Goal: Information Seeking & Learning: Learn about a topic

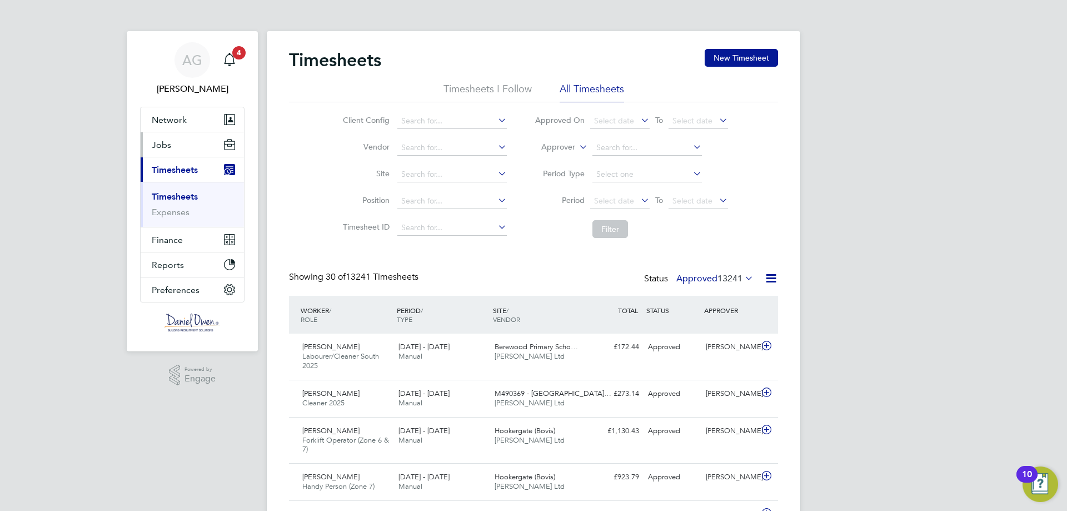
click at [168, 142] on span "Jobs" at bounding box center [161, 144] width 19 height 11
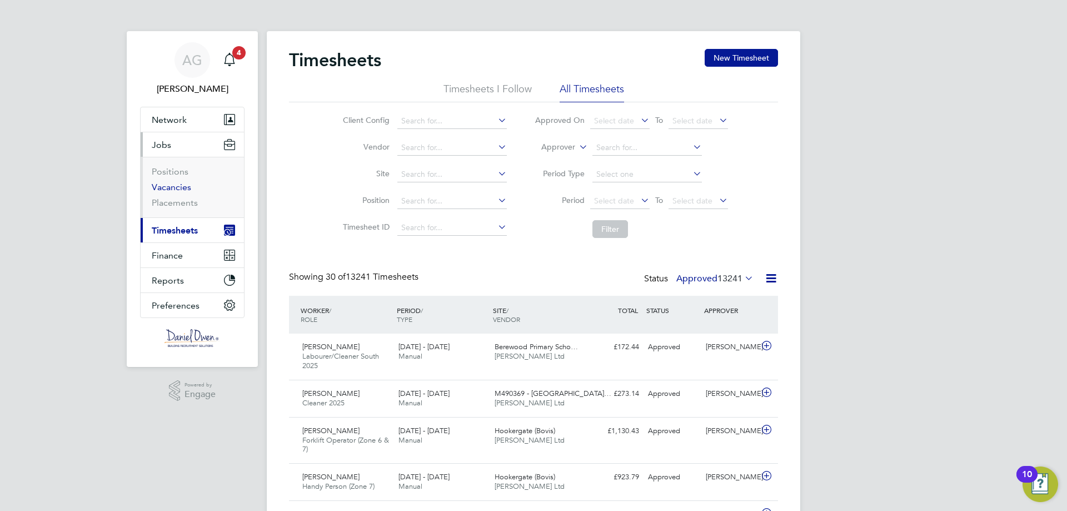
click at [180, 188] on link "Vacancies" at bounding box center [171, 187] width 39 height 11
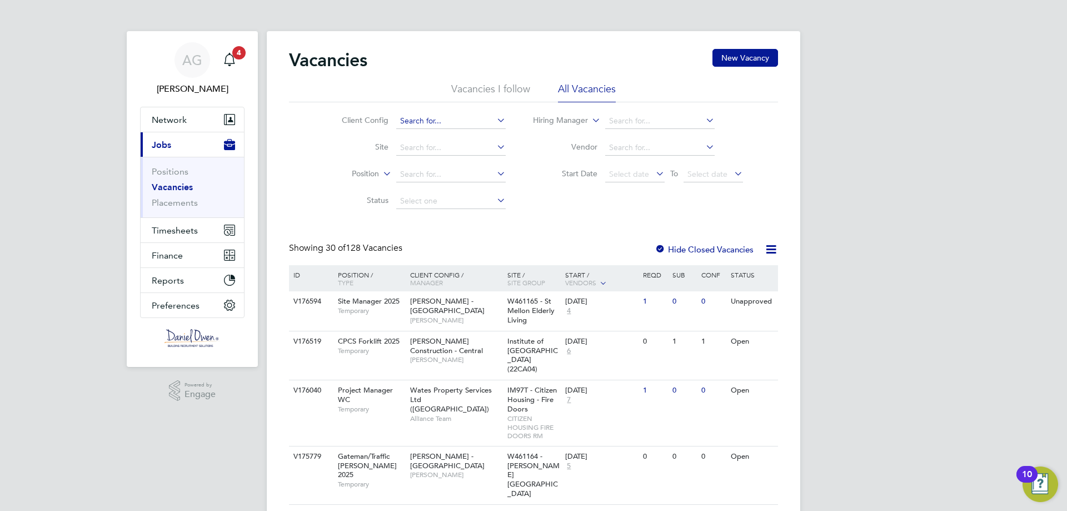
click at [428, 121] on input at bounding box center [450, 121] width 109 height 16
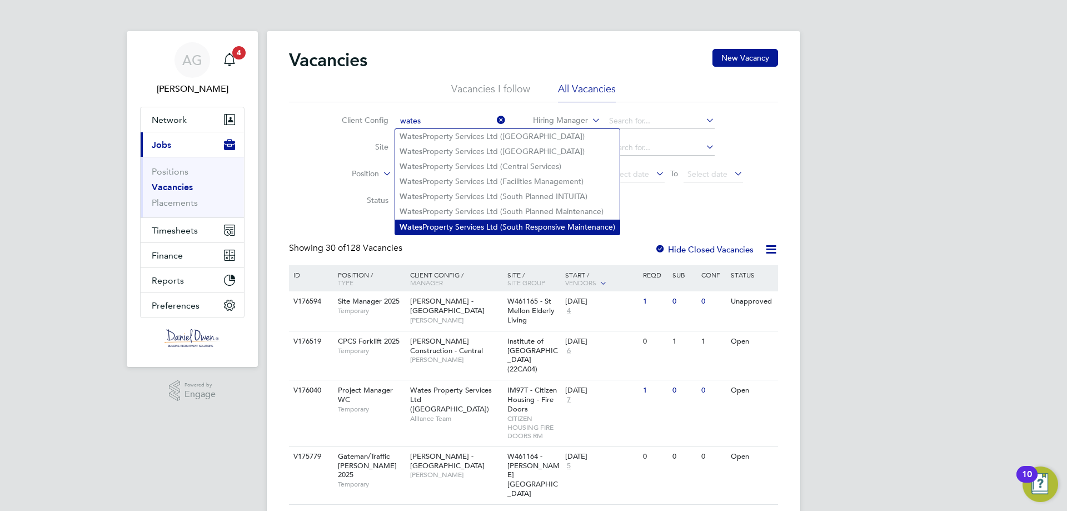
click at [453, 229] on li "Wates Property Services Ltd (South Responsive Maintenance)" at bounding box center [507, 226] width 224 height 15
type input "Wates Property Services Ltd (South Responsive Maintenance)"
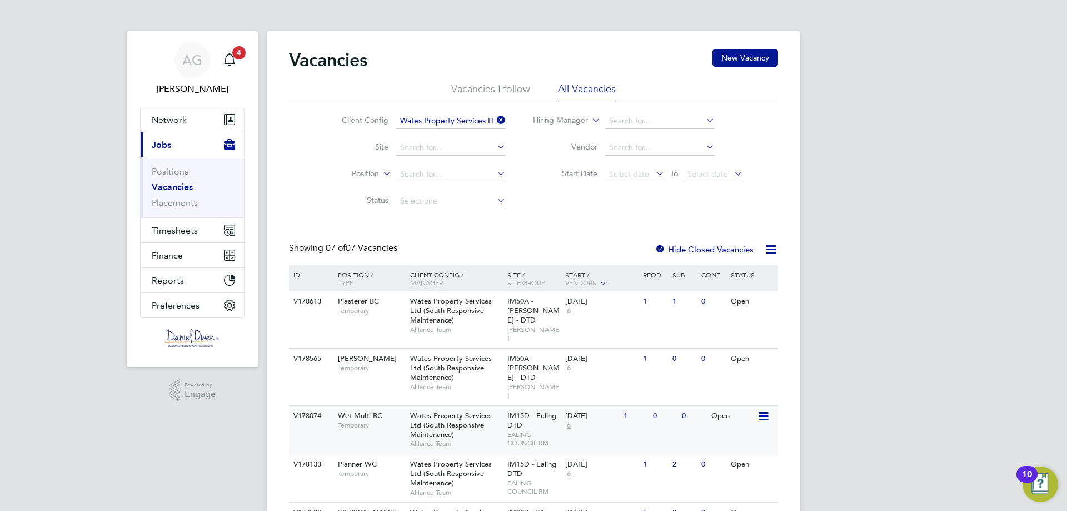
click at [551, 412] on div "IM15D - Ealing DTD EALING COUNCIL RM" at bounding box center [534, 429] width 58 height 47
click at [451, 332] on span "Alliance Team" at bounding box center [456, 329] width 92 height 9
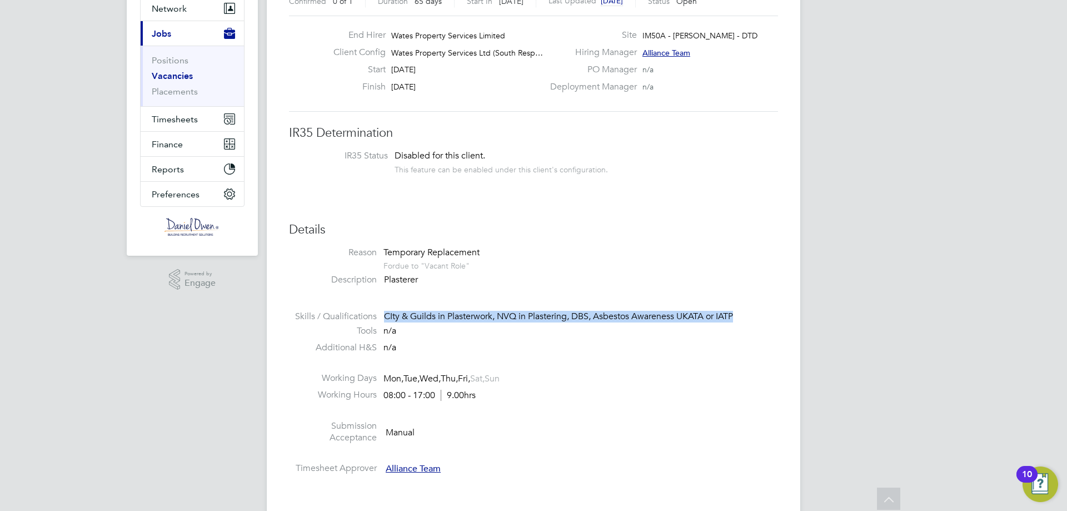
drag, startPoint x: 382, startPoint y: 317, endPoint x: 741, endPoint y: 311, distance: 358.4
click at [741, 311] on li "Skills / Qualifications CIty & Guilds in Plasterwork, NVQ in Plastering, DBS, A…" at bounding box center [533, 318] width 489 height 14
copy div "CIty & Guilds in Plasterwork, NVQ in Plastering, DBS, Asbestos Awareness UKATA …"
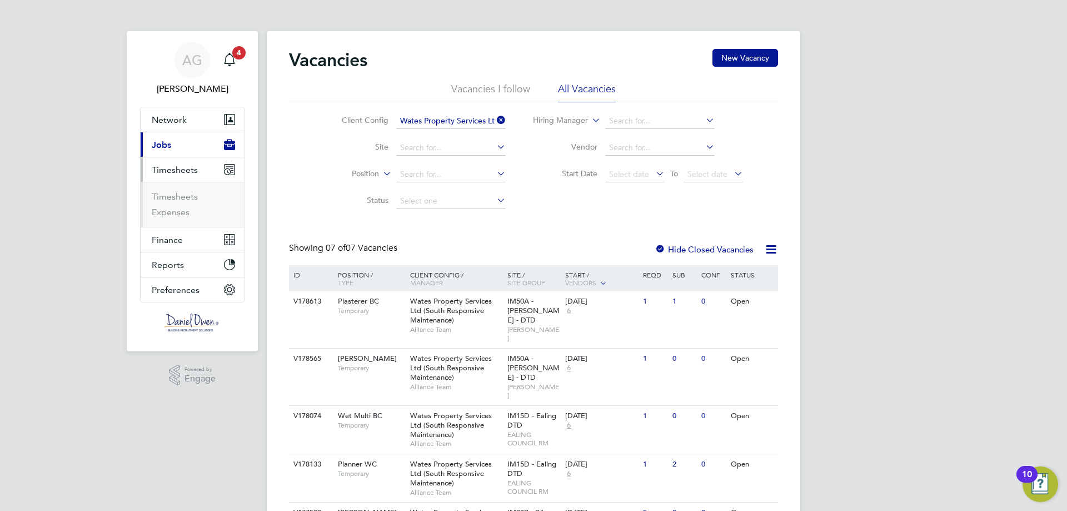
click at [181, 191] on ul "Timesheets Expenses" at bounding box center [192, 204] width 103 height 45
click at [184, 193] on link "Timesheets" at bounding box center [175, 196] width 46 height 11
